Goal: Transaction & Acquisition: Purchase product/service

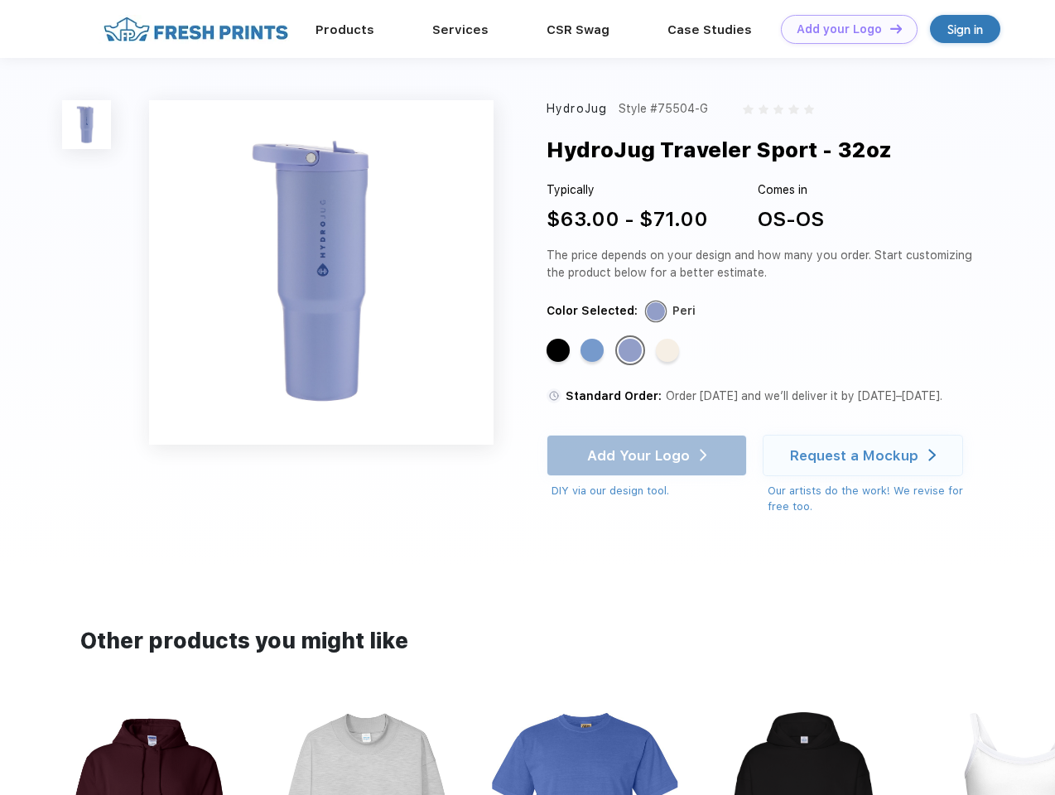
click at [843, 29] on link "Add your Logo Design Tool" at bounding box center [849, 29] width 137 height 29
click at [0, 0] on div "Design Tool" at bounding box center [0, 0] width 0 height 0
click at [889, 28] on link "Add your Logo Design Tool" at bounding box center [849, 29] width 137 height 29
click at [87, 124] on img at bounding box center [86, 124] width 49 height 49
click at [560, 351] on div "Standard Color" at bounding box center [558, 350] width 23 height 23
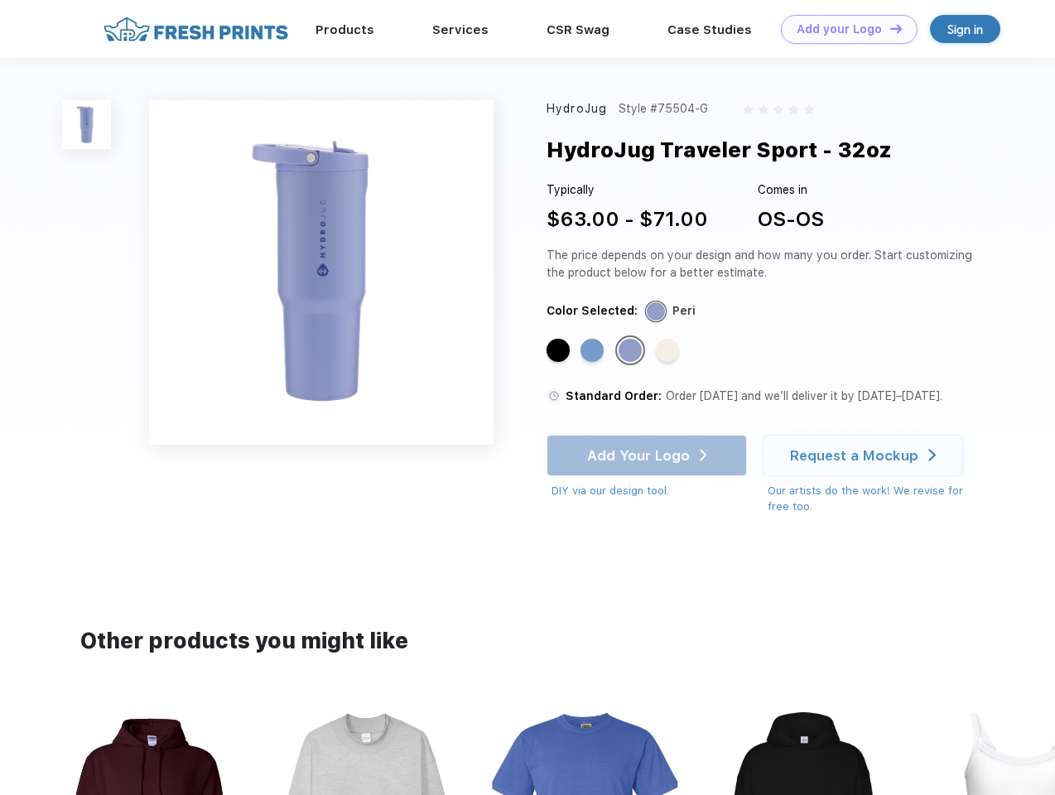
click at [594, 351] on div "Standard Color" at bounding box center [592, 350] width 23 height 23
click at [632, 351] on div "Standard Color" at bounding box center [630, 350] width 23 height 23
click at [669, 351] on div "Standard Color" at bounding box center [667, 350] width 23 height 23
click at [649, 456] on div "Add Your Logo DIY via our design tool. Ah shoot! This product isn't up in our d…" at bounding box center [647, 467] width 200 height 65
click at [866, 456] on div "Request a Mockup" at bounding box center [854, 455] width 128 height 17
